Goal: Information Seeking & Learning: Learn about a topic

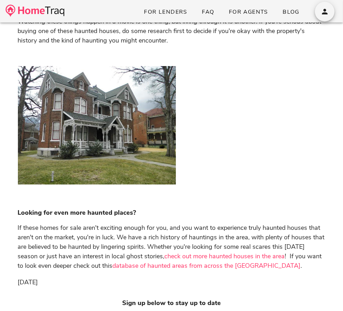
scroll to position [1252, 0]
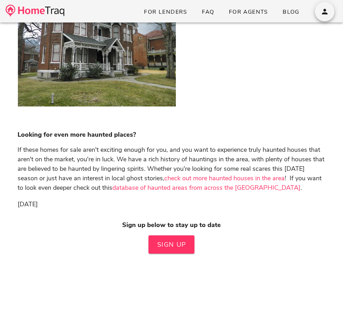
click at [181, 176] on link "check out more haunted houses in the area" at bounding box center [225, 178] width 121 height 8
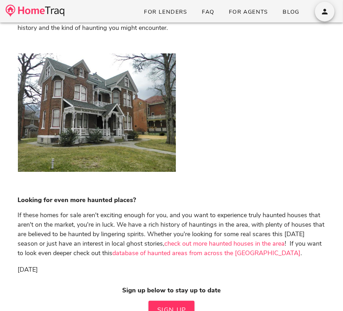
click at [209, 252] on link "database of haunted areas from across the [GEOGRAPHIC_DATA]" at bounding box center [207, 253] width 188 height 8
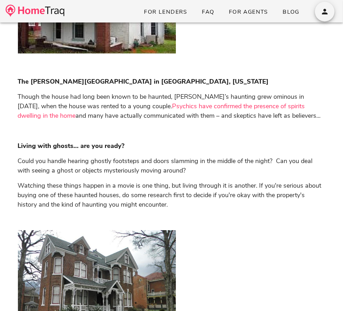
scroll to position [1003, 0]
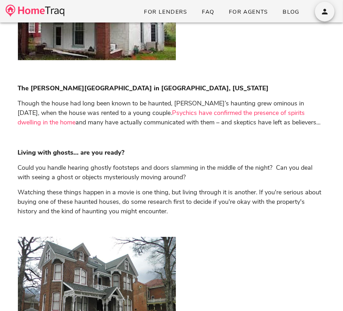
click at [133, 114] on link "Psychics have confirmed the presence of spirits dwelling in the home" at bounding box center [162, 118] width 288 height 18
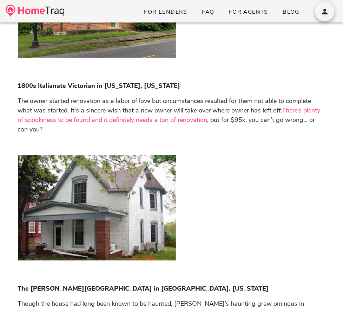
scroll to position [683, 0]
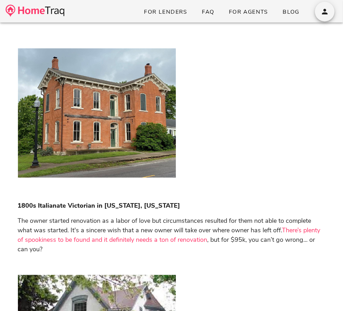
click at [133, 239] on link "There’s plenty of spookiness to be found and it definitely needs a ton of renov…" at bounding box center [169, 235] width 303 height 18
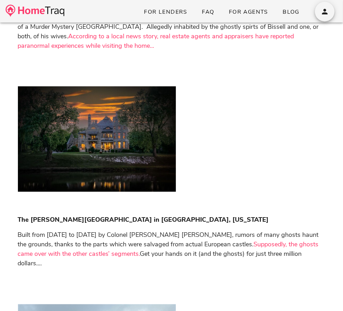
scroll to position [465, 0]
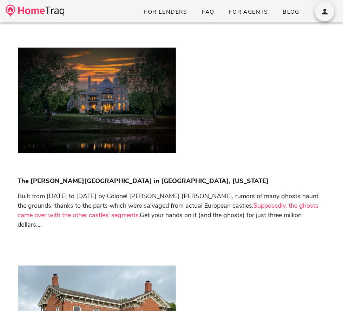
click at [241, 215] on link "Supposedly, the ghosts came over with the other castles’ segments." at bounding box center [168, 211] width 301 height 18
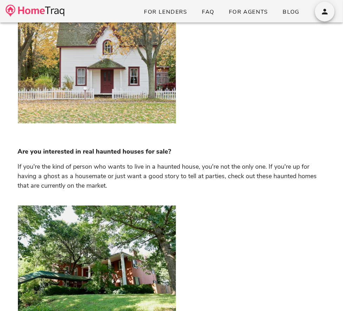
scroll to position [101, 0]
